Goal: Check status: Check status

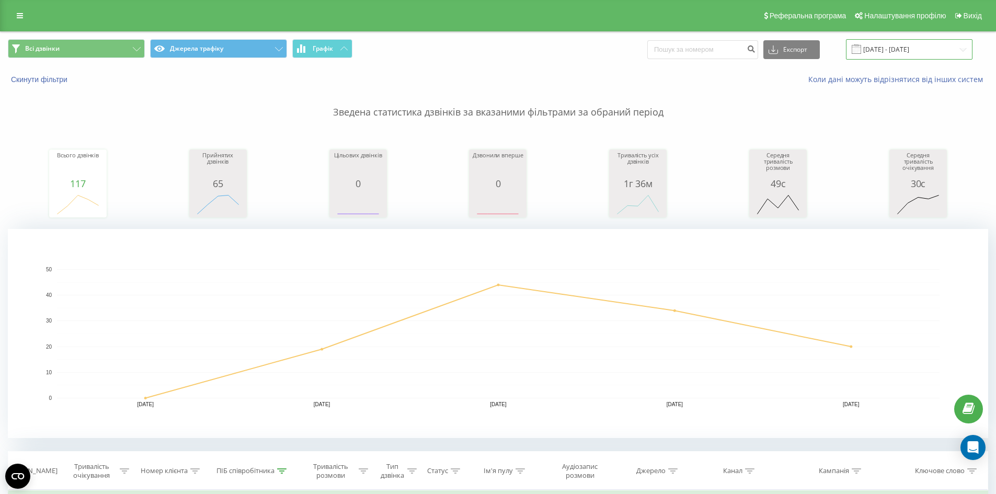
click at [960, 46] on input "[DATE] - [DATE]" at bounding box center [909, 49] width 127 height 20
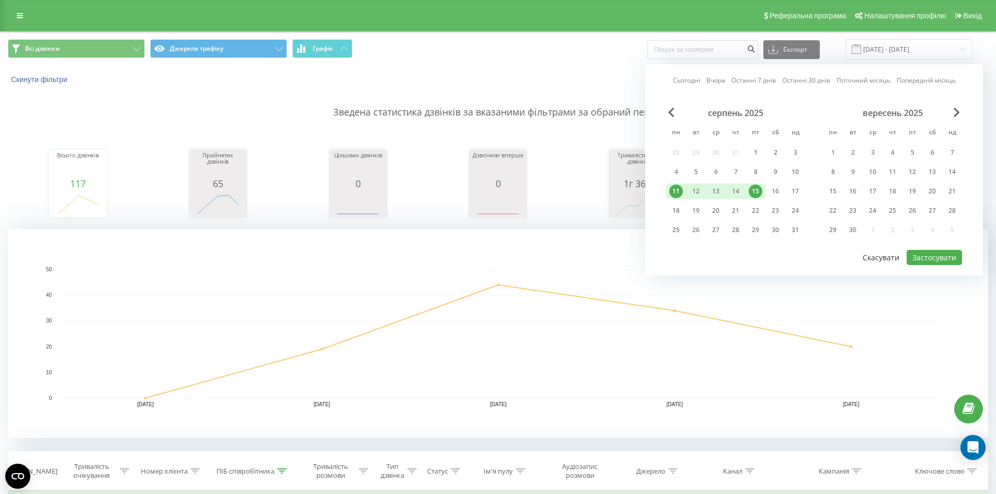
click at [889, 256] on button "Скасувати" at bounding box center [881, 257] width 48 height 15
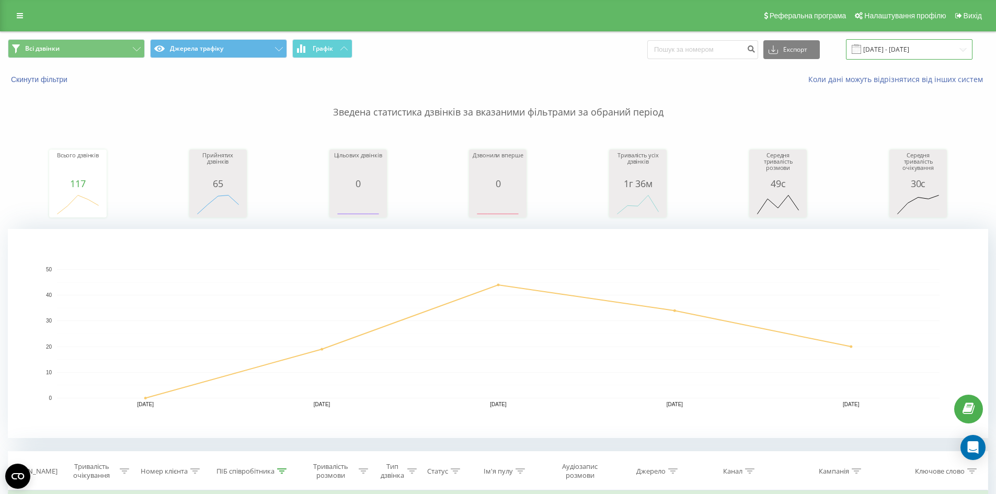
click at [971, 48] on input "[DATE] - [DATE]" at bounding box center [909, 49] width 127 height 20
click at [962, 52] on input "[DATE] - [DATE]" at bounding box center [909, 49] width 127 height 20
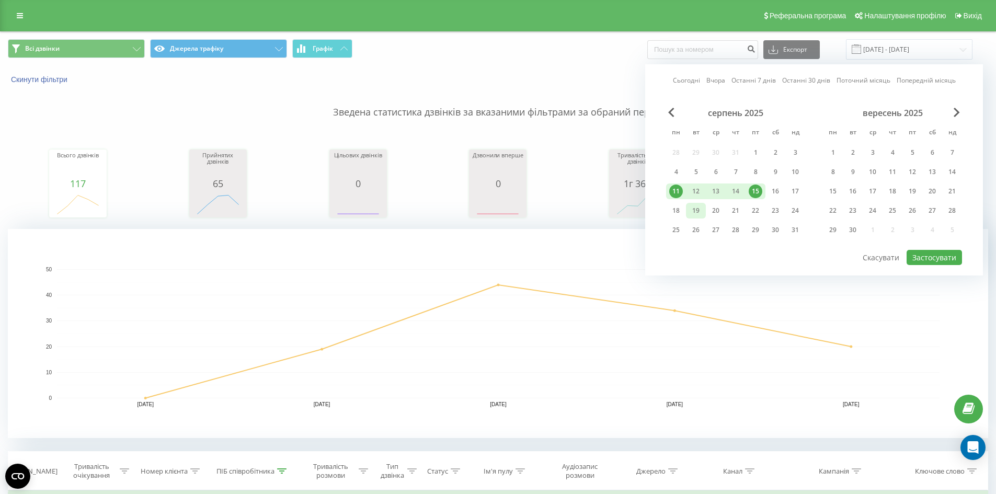
click at [696, 211] on div "19" at bounding box center [696, 211] width 14 height 14
click at [714, 209] on div "20" at bounding box center [716, 211] width 14 height 14
drag, startPoint x: 755, startPoint y: 152, endPoint x: 748, endPoint y: 165, distance: 15.0
click at [753, 151] on div "1" at bounding box center [756, 153] width 14 height 14
click at [720, 213] on div "20" at bounding box center [716, 211] width 14 height 14
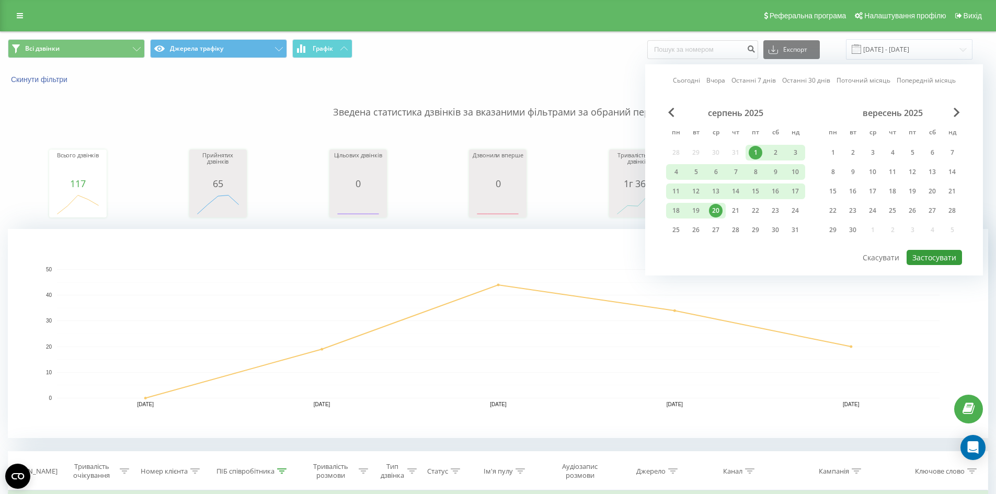
click at [926, 258] on button "Застосувати" at bounding box center [934, 257] width 55 height 15
type input "01.08.2025 - 20.08.2025"
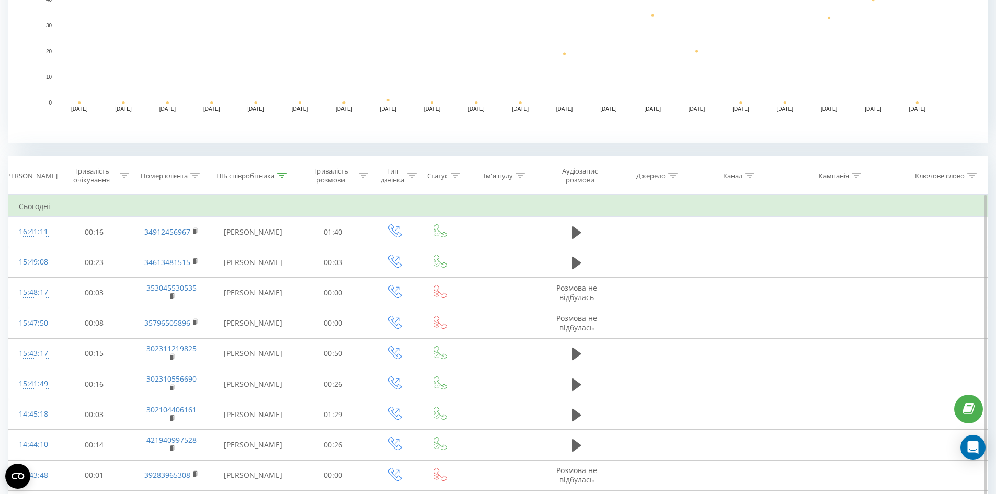
scroll to position [314, 0]
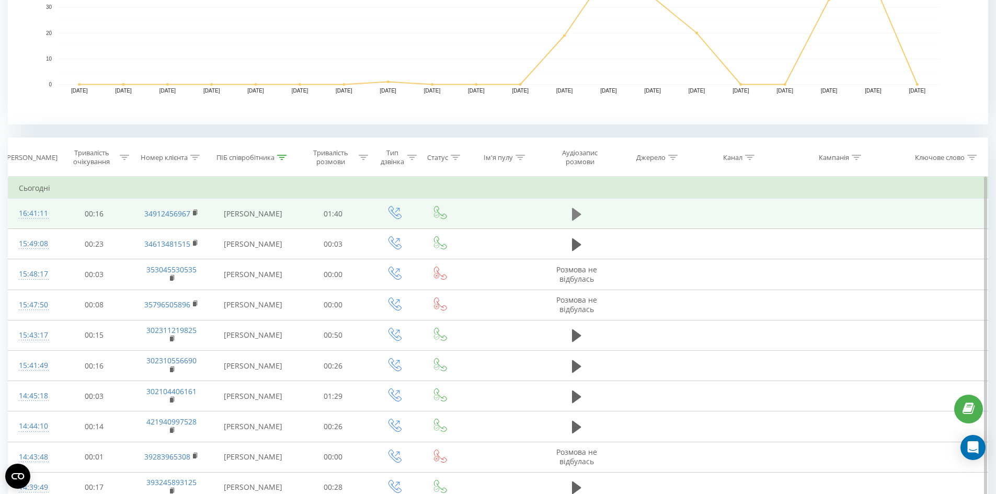
click at [569, 214] on button at bounding box center [577, 215] width 16 height 16
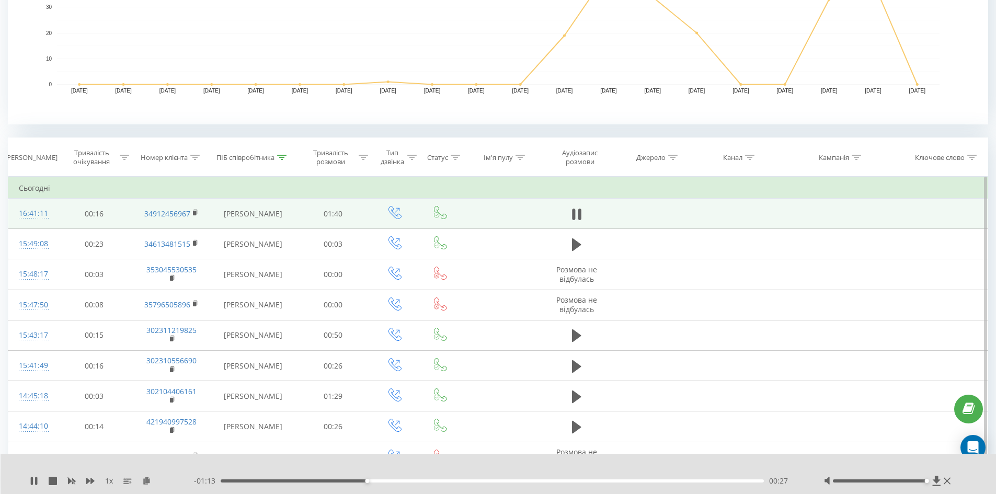
drag, startPoint x: 885, startPoint y: 481, endPoint x: 914, endPoint y: 492, distance: 30.8
click at [928, 487] on div "1 x - 01:13 00:27 00:27" at bounding box center [499, 474] width 996 height 40
click at [904, 482] on div at bounding box center [880, 480] width 94 height 3
click at [36, 481] on icon at bounding box center [36, 481] width 2 height 8
